Goal: Task Accomplishment & Management: Complete application form

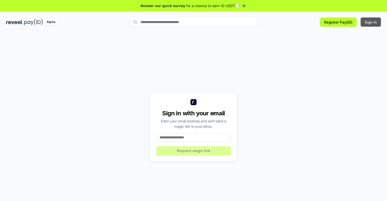
click at [371, 22] on button "Sign In" at bounding box center [371, 22] width 20 height 9
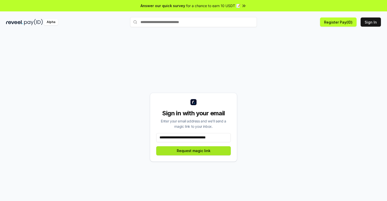
type input "**********"
click at [194, 151] on button "Request magic link" at bounding box center [193, 151] width 75 height 9
